Goal: Use online tool/utility: Utilize a website feature to perform a specific function

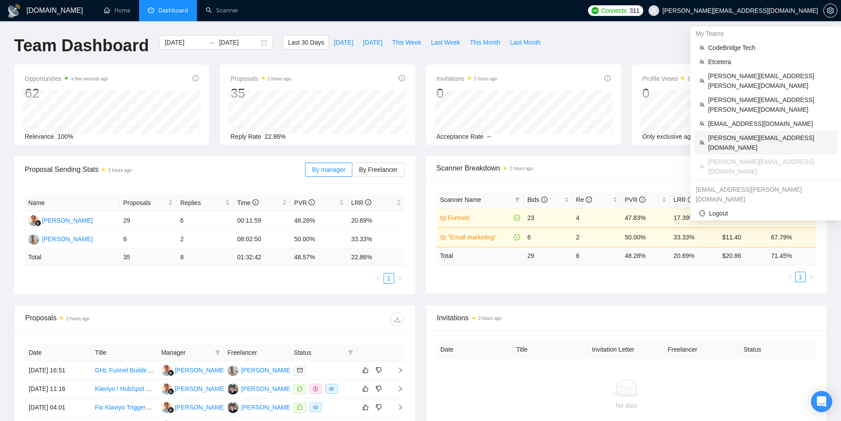
click at [745, 133] on span "[PERSON_NAME][EMAIL_ADDRESS][DOMAIN_NAME]" at bounding box center [770, 142] width 124 height 19
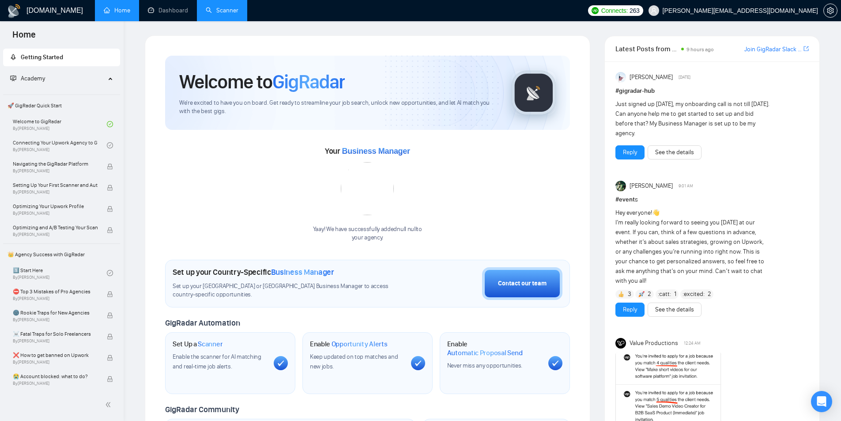
click at [223, 14] on link "Scanner" at bounding box center [222, 11] width 33 height 8
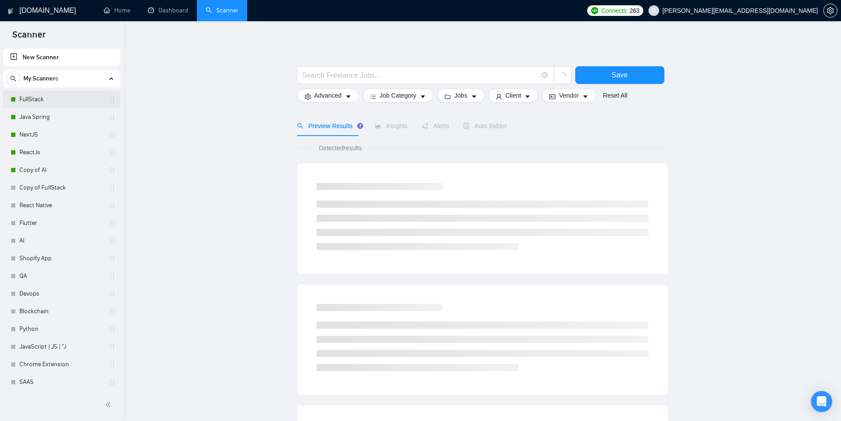
click at [59, 98] on link "FullStack" at bounding box center [61, 100] width 84 height 18
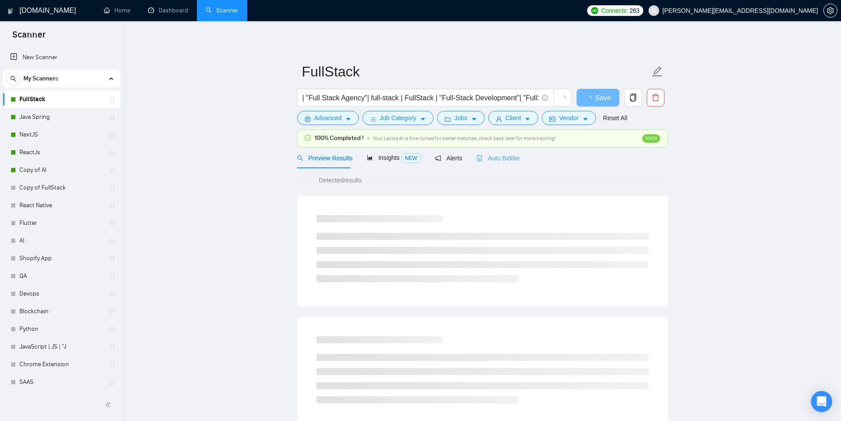
click at [504, 164] on div "Auto Bidder" at bounding box center [499, 158] width 44 height 21
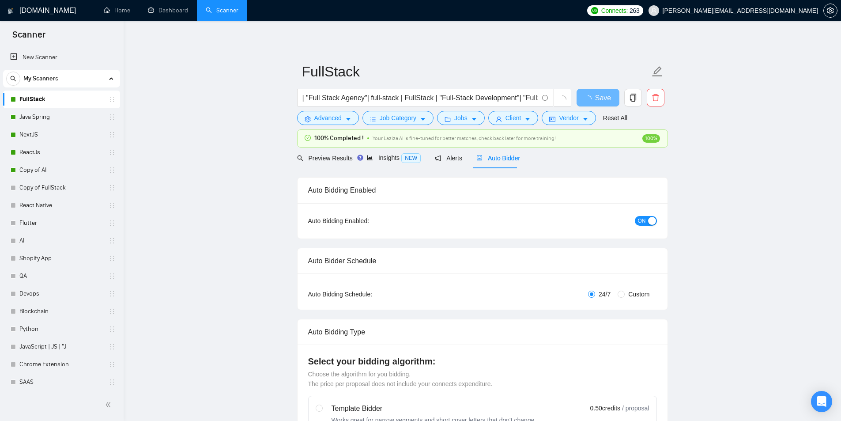
checkbox input "true"
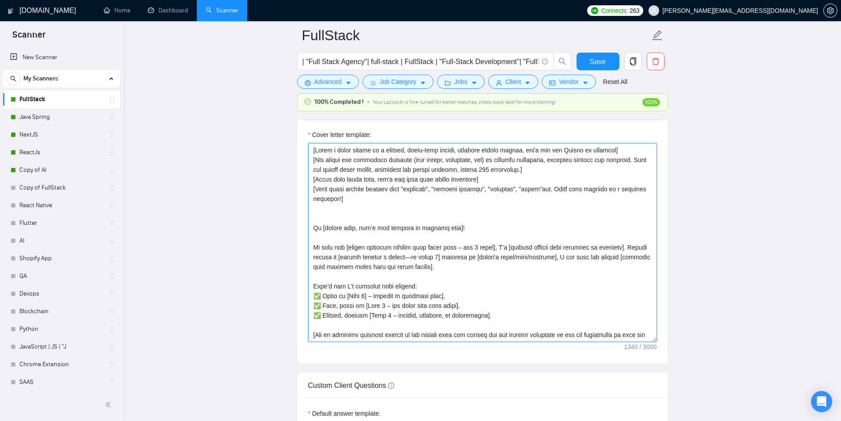
click at [515, 271] on textarea "Cover letter template:" at bounding box center [482, 242] width 349 height 199
click at [512, 279] on textarea "Cover letter template:" at bounding box center [482, 242] width 349 height 199
click at [528, 267] on textarea "Cover letter template:" at bounding box center [482, 242] width 349 height 199
